Goal: Task Accomplishment & Management: Use online tool/utility

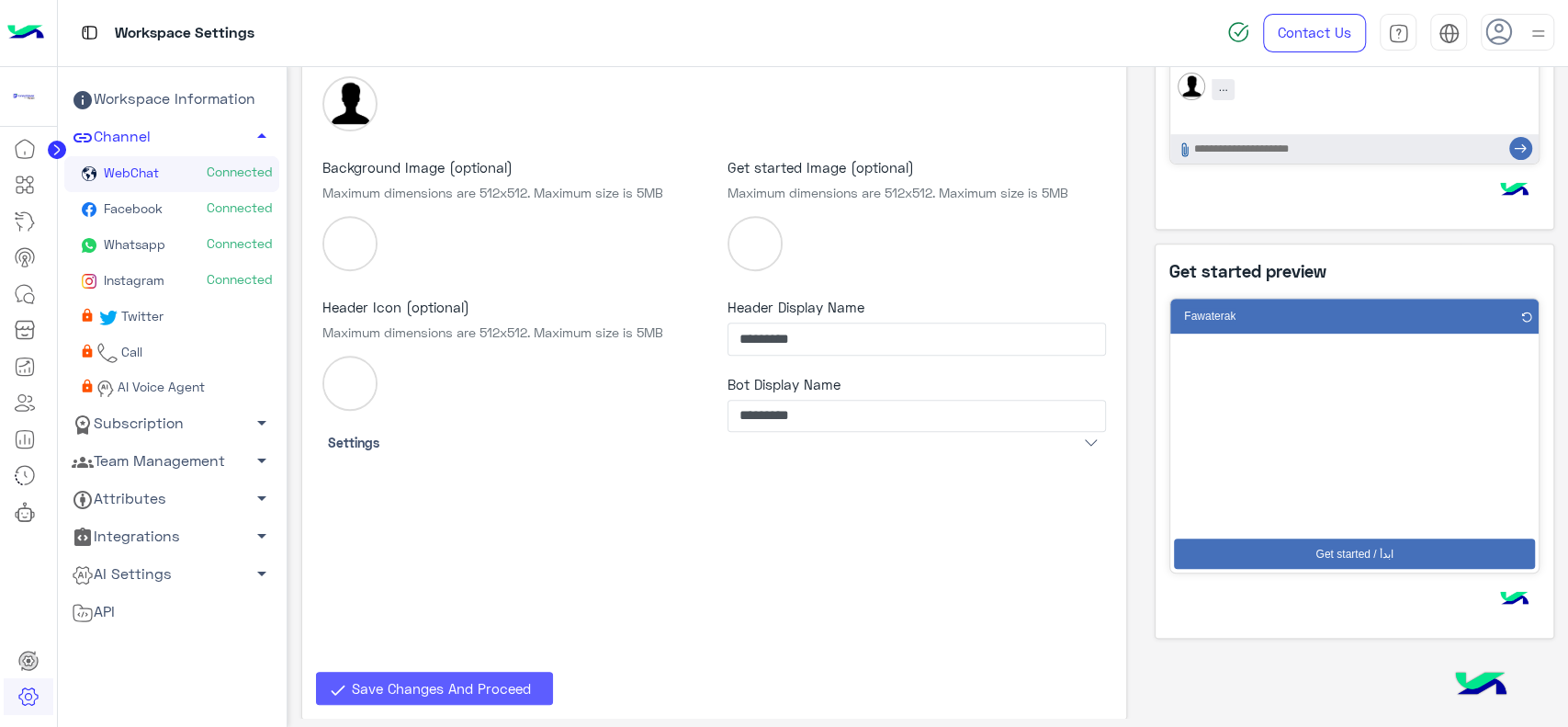
click at [457, 686] on span "Save Changes And Proceed" at bounding box center [442, 688] width 179 height 16
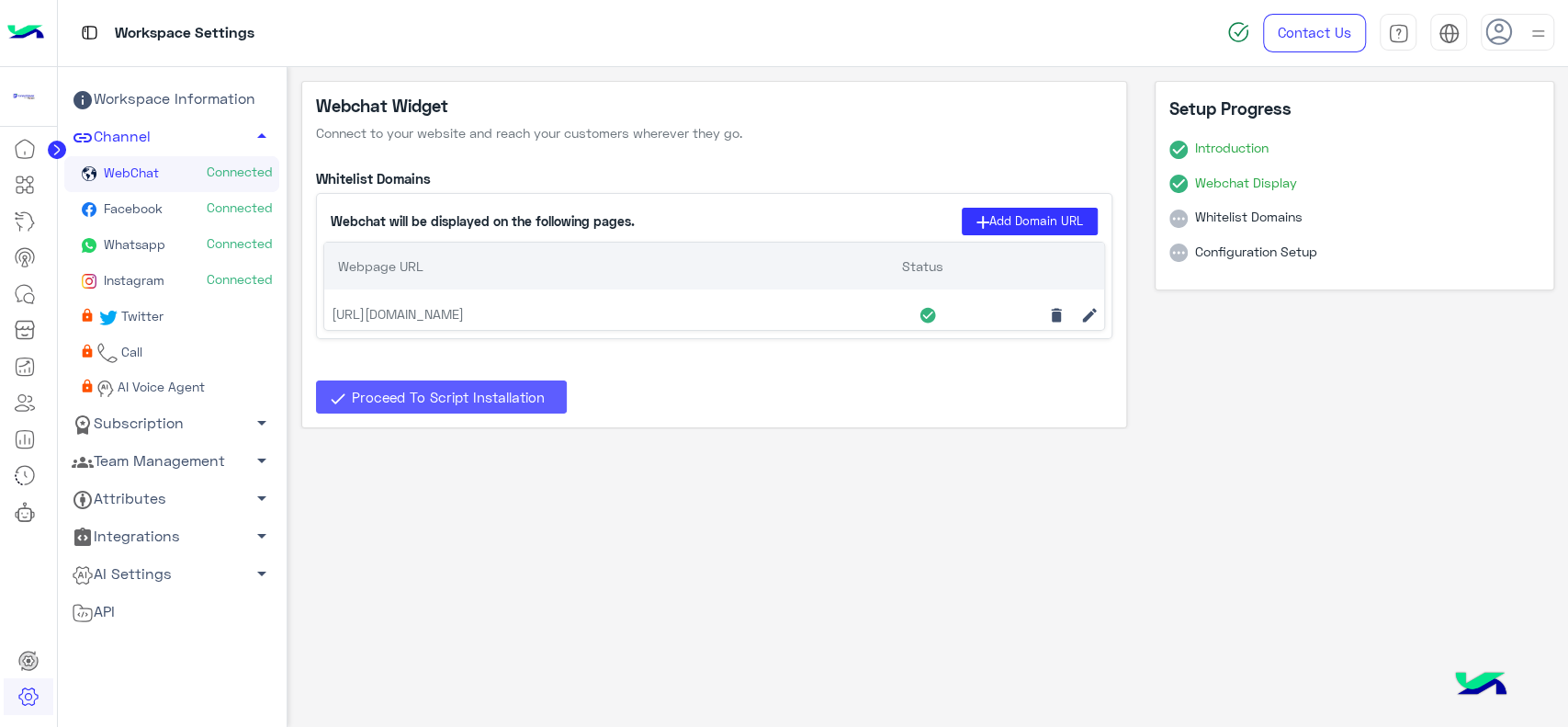
click at [527, 388] on span "Proceed To Script Installation" at bounding box center [448, 396] width 193 height 16
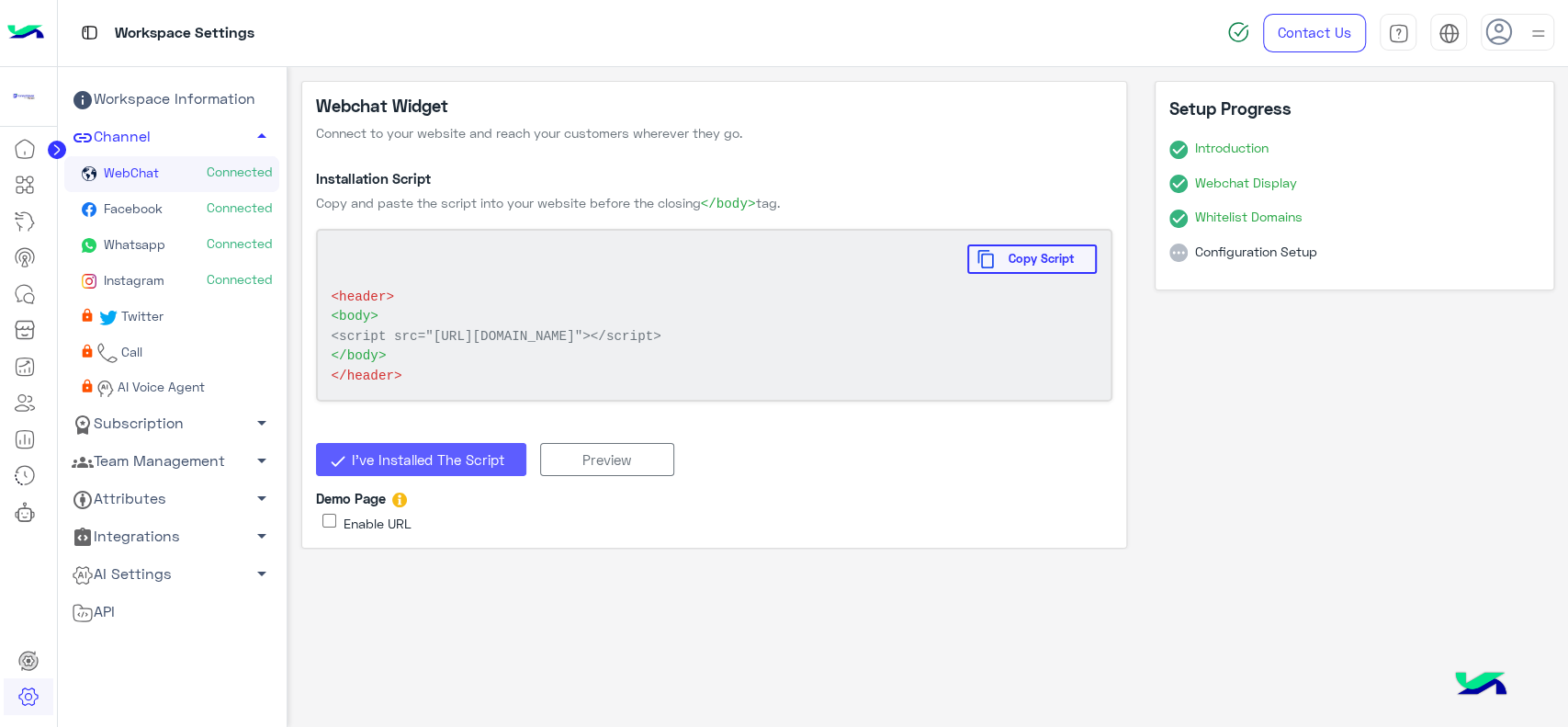
click at [1026, 260] on span "Copy Script" at bounding box center [1042, 258] width 93 height 14
drag, startPoint x: 322, startPoint y: 292, endPoint x: 427, endPoint y: 383, distance: 138.9
click at [427, 383] on div "Copy Script <header> <body> <script src="[URL][DOMAIN_NAME]"></script> <script …" at bounding box center [714, 315] width 797 height 173
click at [427, 365] on span "</body>" at bounding box center [714, 356] width 766 height 19
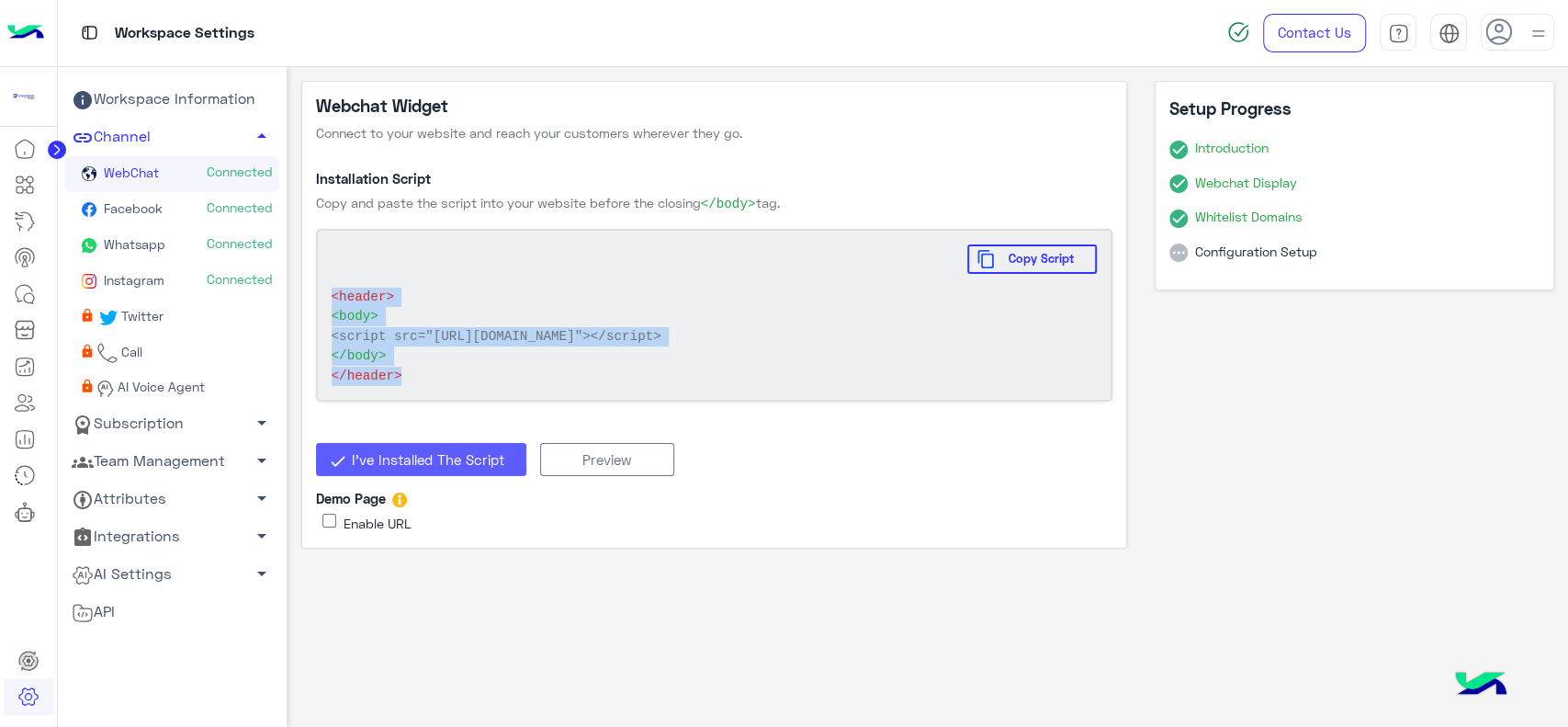
drag, startPoint x: 321, startPoint y: 289, endPoint x: 438, endPoint y: 393, distance: 156.5
click at [438, 393] on div "Copy Script <header> <body> <script src="[URL][DOMAIN_NAME]"></script> <script …" at bounding box center [714, 315] width 797 height 173
copy span "<header> <body> <script src="[URL][DOMAIN_NAME]"></script> <script src="[URL][D…"
click at [400, 467] on span "I’ve Installed The Script" at bounding box center [428, 459] width 153 height 16
